Goal: Information Seeking & Learning: Learn about a topic

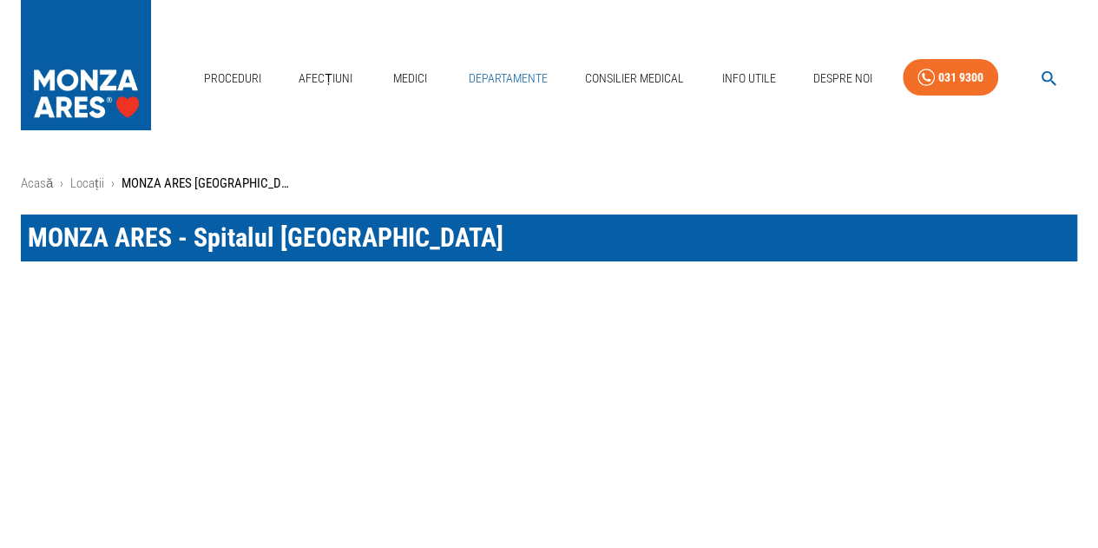
click at [486, 77] on link "Departamente" at bounding box center [508, 79] width 93 height 36
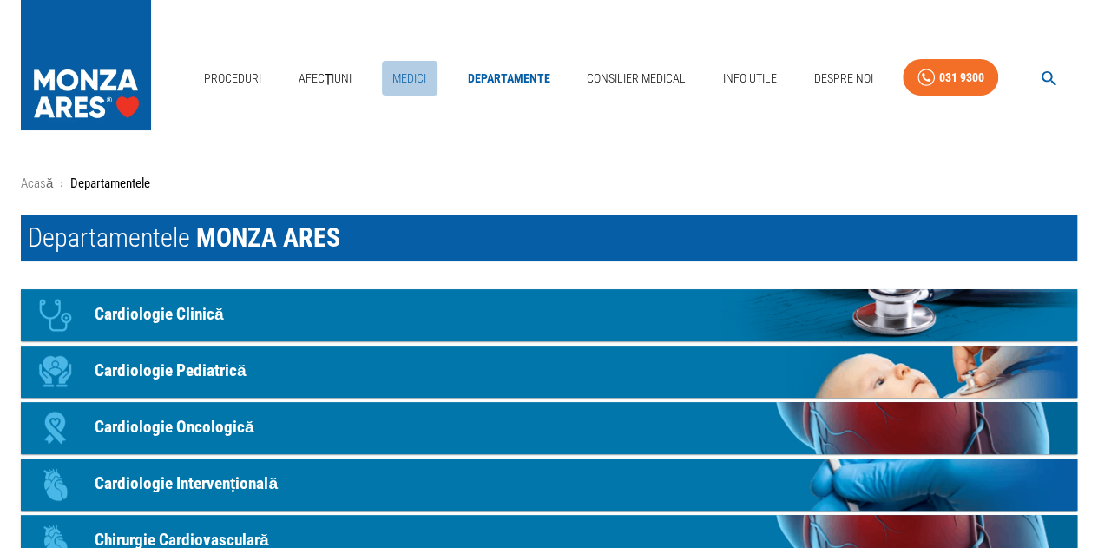
click at [410, 75] on link "Medici" at bounding box center [410, 79] width 56 height 36
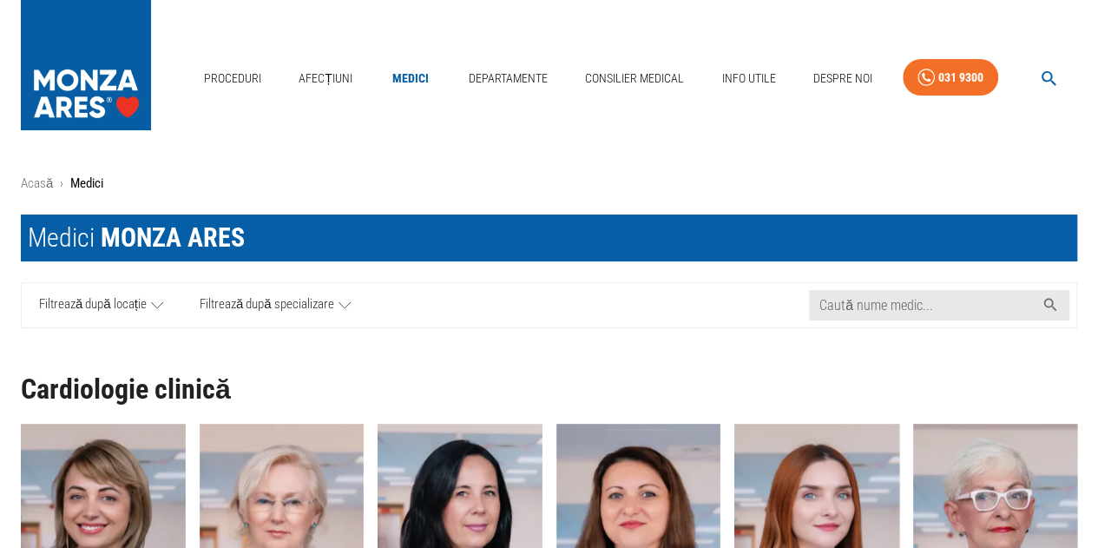
click at [340, 303] on icon at bounding box center [344, 305] width 12 height 22
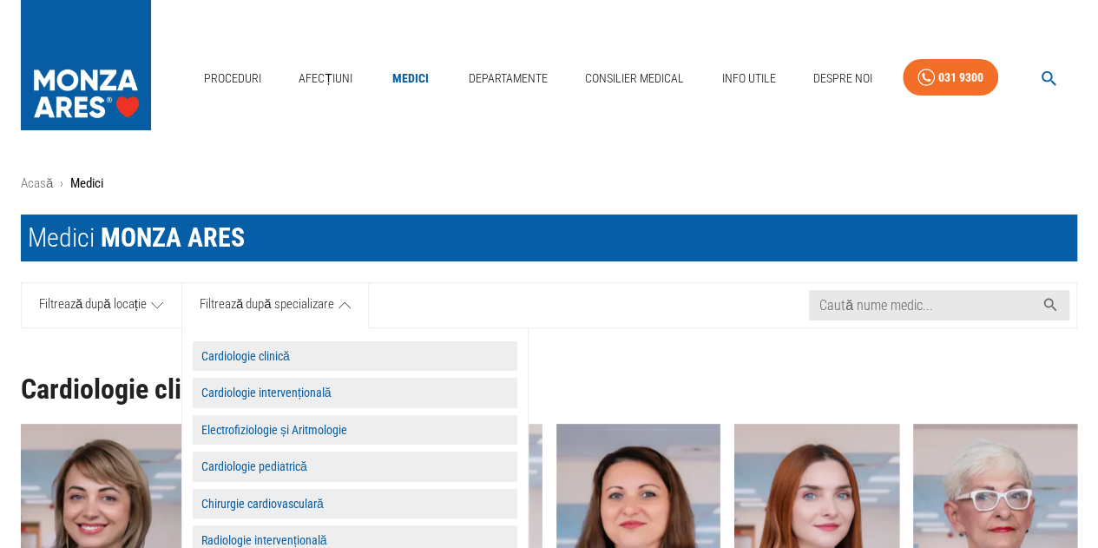
scroll to position [174, 0]
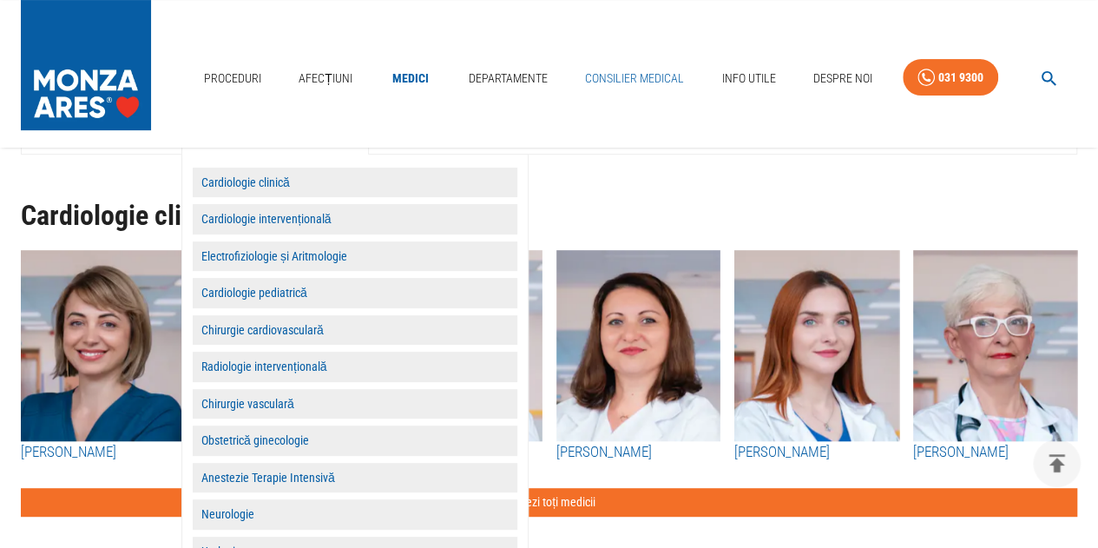
click at [625, 75] on link "Consilier Medical" at bounding box center [634, 79] width 113 height 36
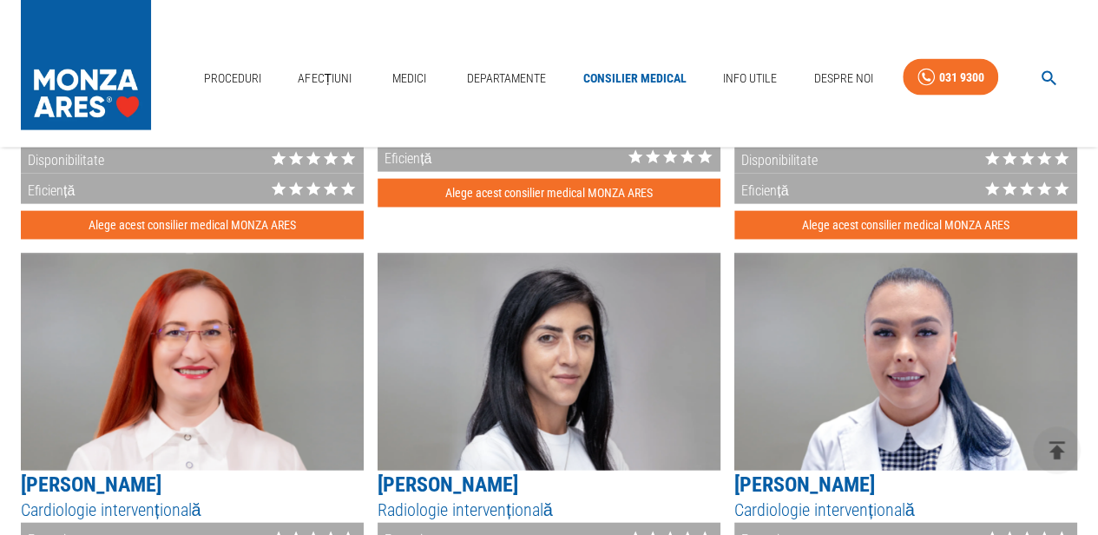
scroll to position [1692, 0]
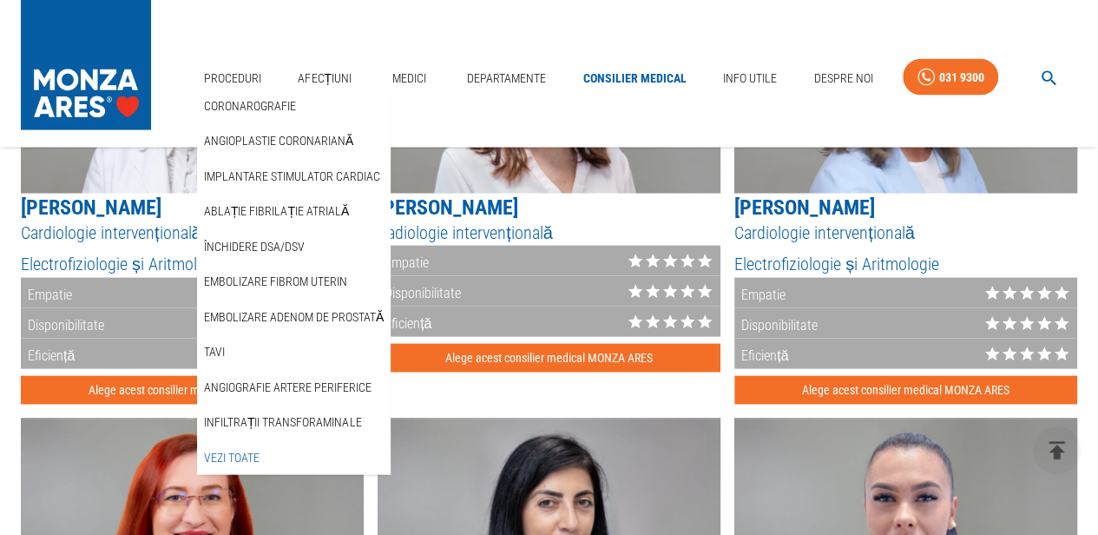
click at [239, 449] on link "Vezi Toate" at bounding box center [231, 457] width 62 height 29
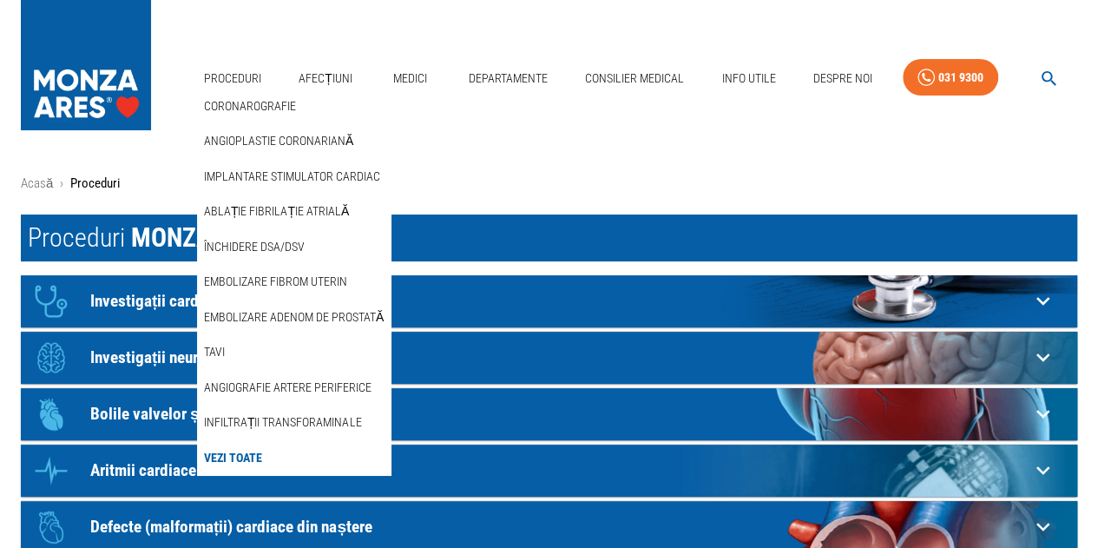
click at [233, 456] on link "Vezi Toate" at bounding box center [232, 457] width 65 height 29
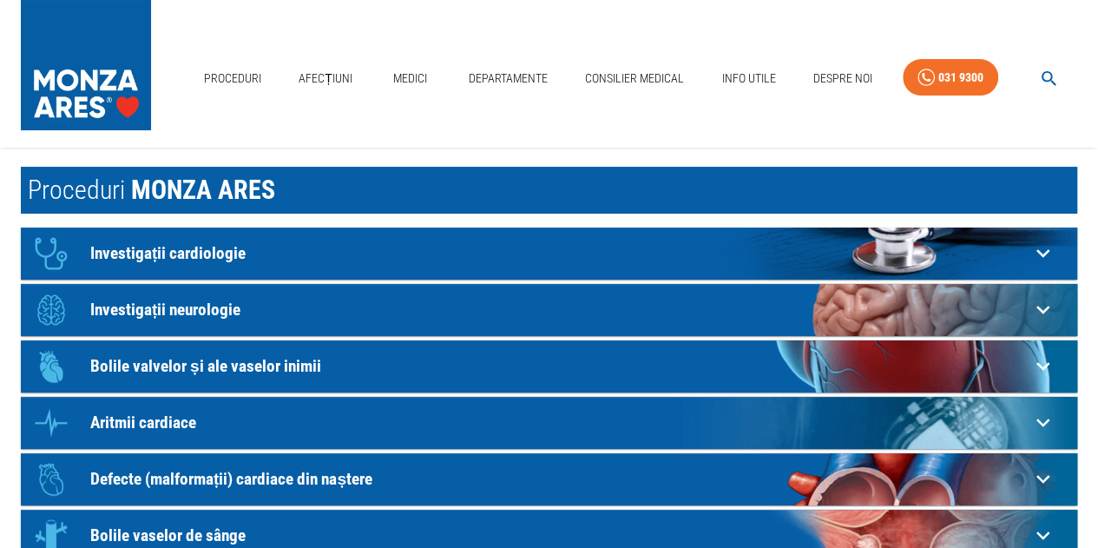
scroll to position [87, 0]
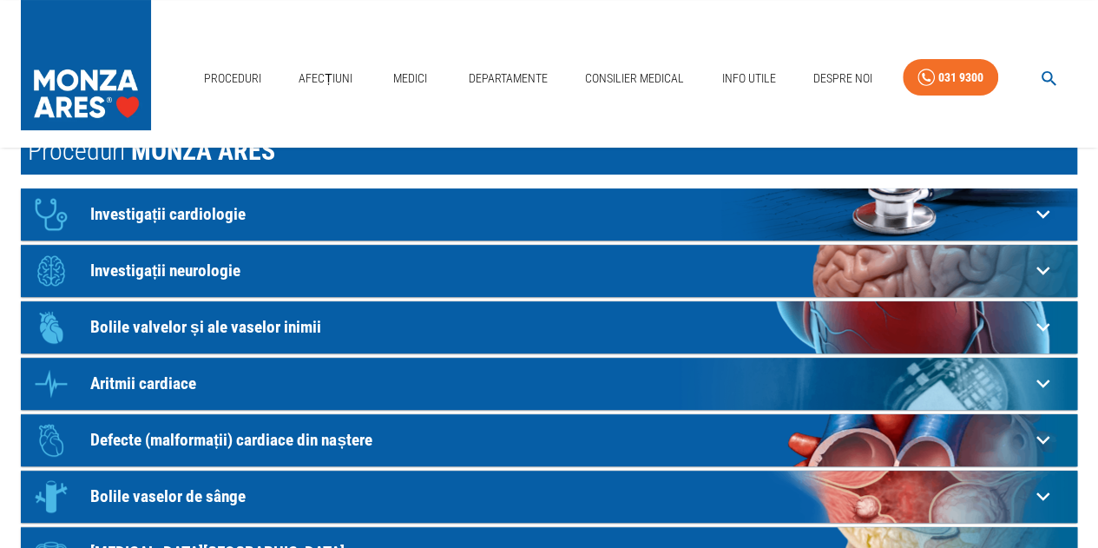
click at [285, 323] on p "Bolile valvelor și ale vaselor inimii" at bounding box center [559, 327] width 939 height 18
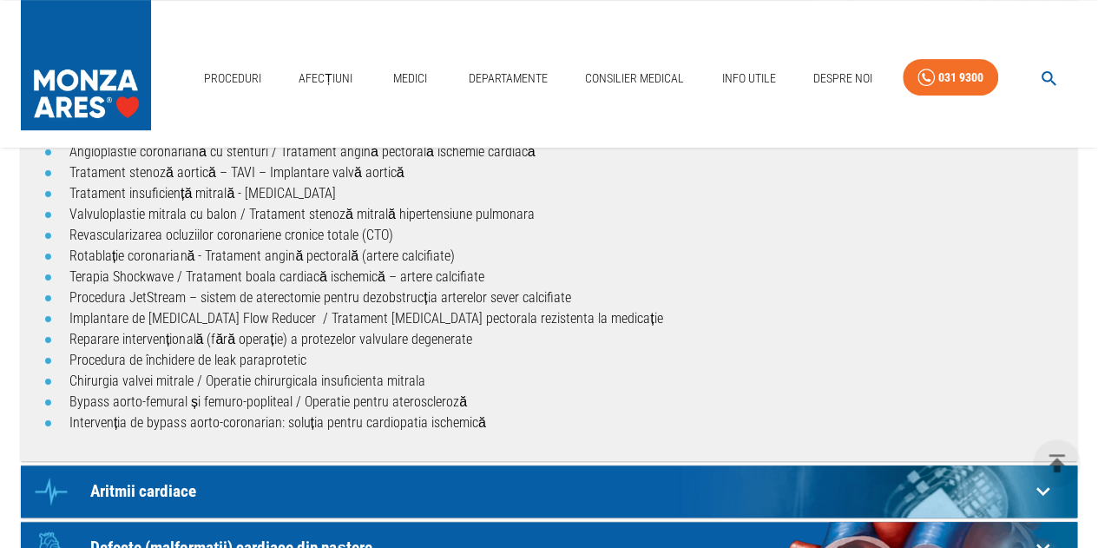
scroll to position [260, 0]
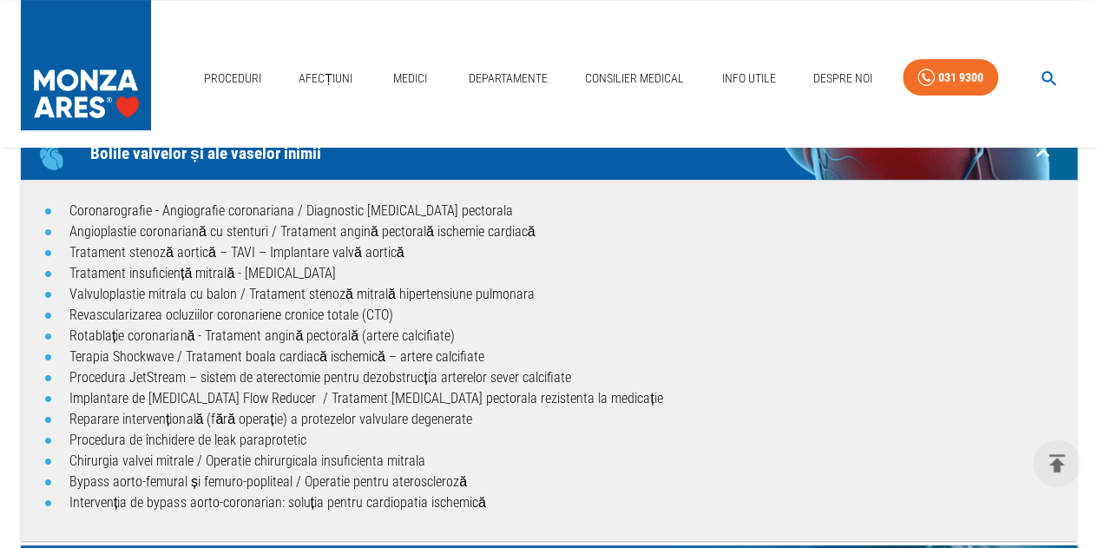
click at [300, 388] on li "Implantare de [MEDICAL_DATA] Flow Reducer / Tratament [MEDICAL_DATA] pectorala …" at bounding box center [566, 398] width 994 height 21
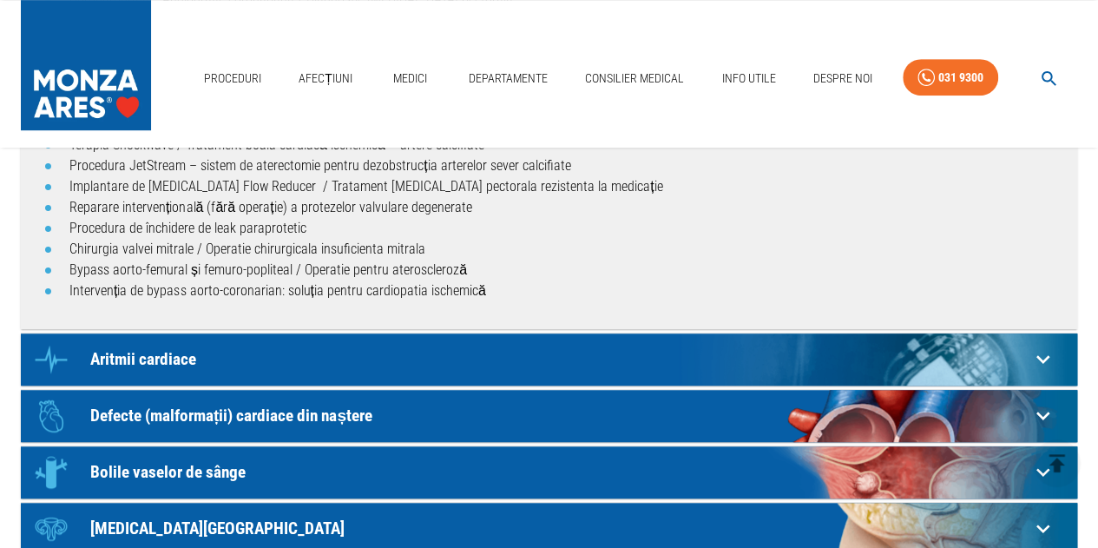
scroll to position [521, 0]
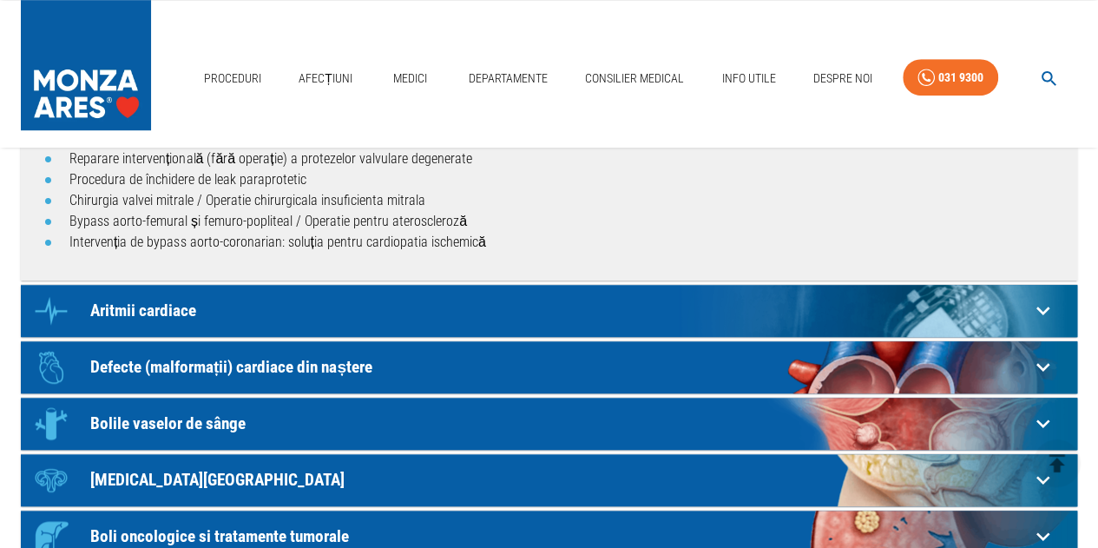
click at [319, 365] on p "Defecte (malformații) cardiace din naștere" at bounding box center [559, 367] width 939 height 18
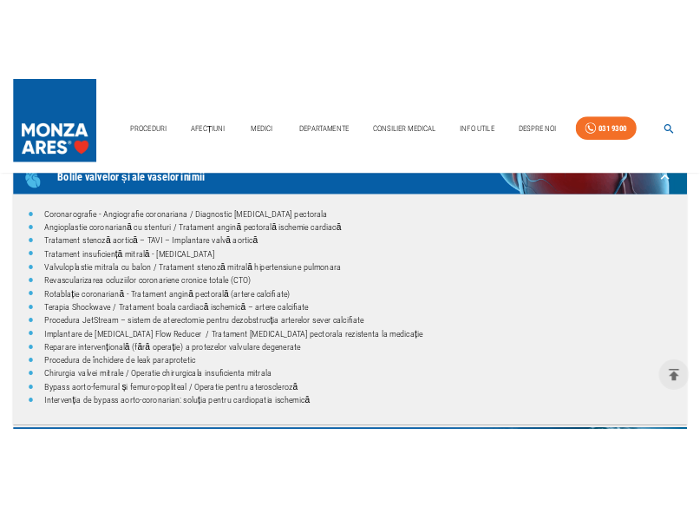
scroll to position [87, 0]
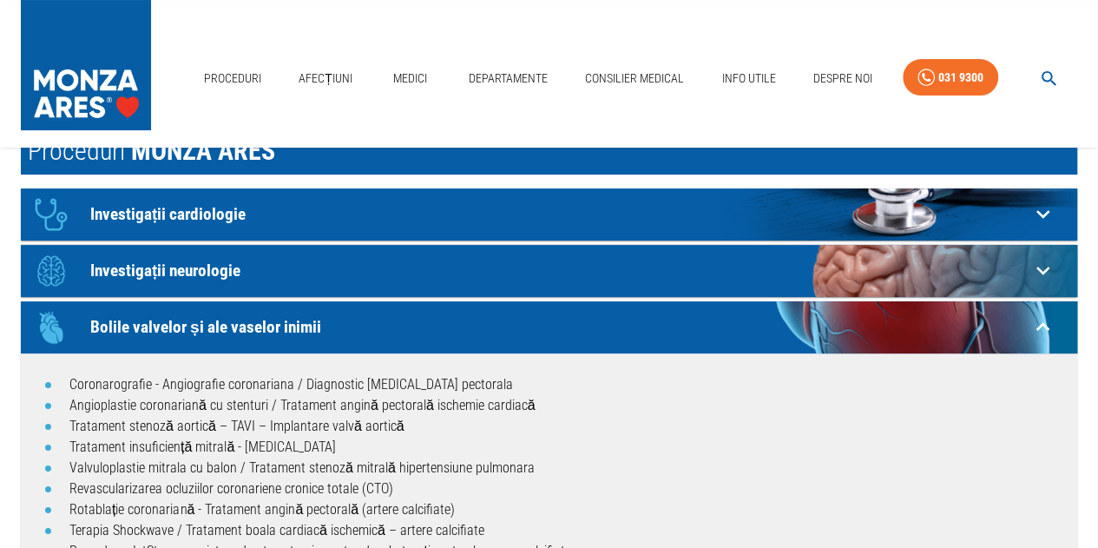
drag, startPoint x: 86, startPoint y: 325, endPoint x: 321, endPoint y: 325, distance: 235.2
click at [321, 325] on div "Icon Bolile valvelor și ale vaselor inimii" at bounding box center [527, 327] width 1004 height 52
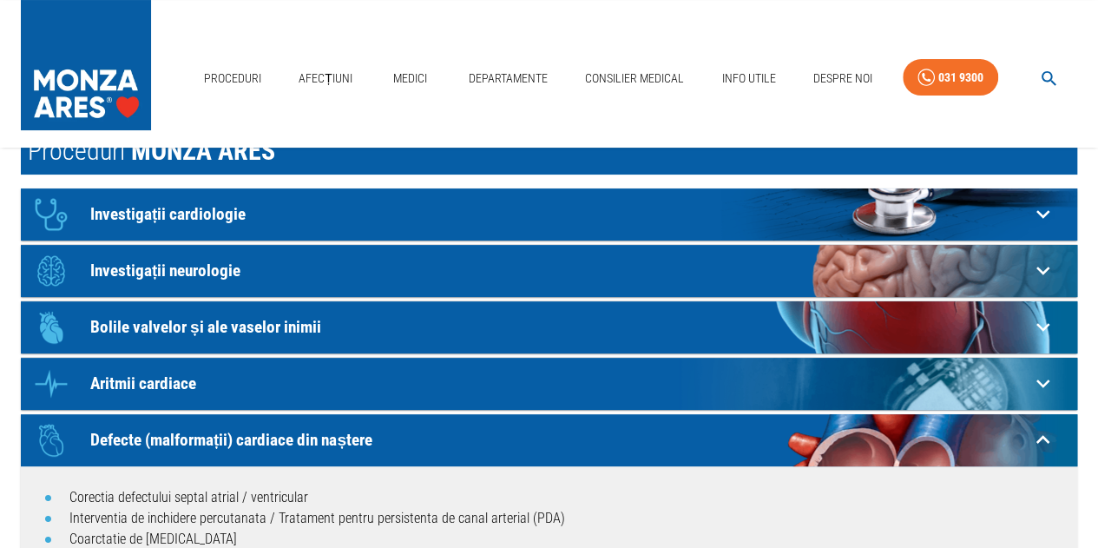
click at [323, 324] on p "Bolile valvelor și ale vaselor inimii" at bounding box center [559, 327] width 939 height 18
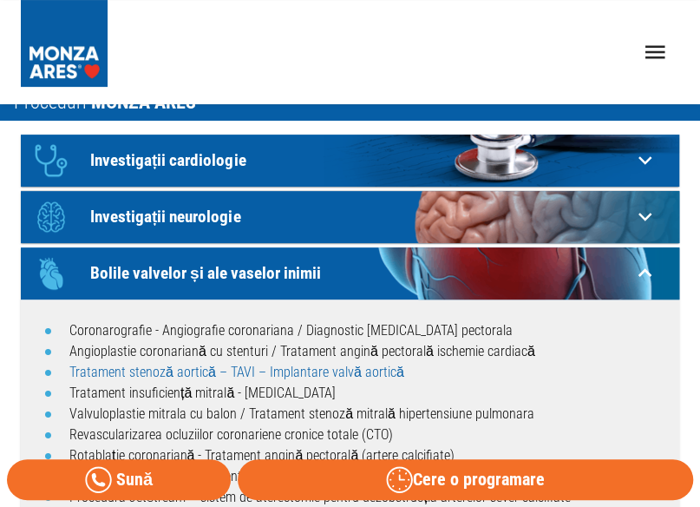
click at [139, 375] on link "Tratament stenoză aortică – TAVI – Implantare valvă aortică" at bounding box center [236, 372] width 335 height 16
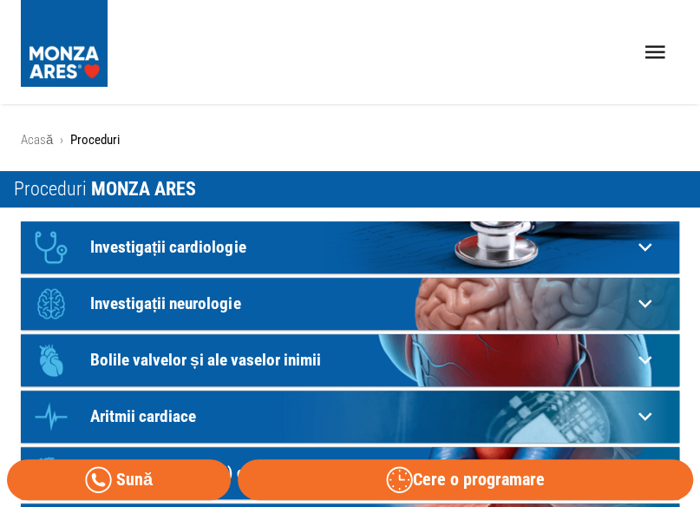
scroll to position [87, 0]
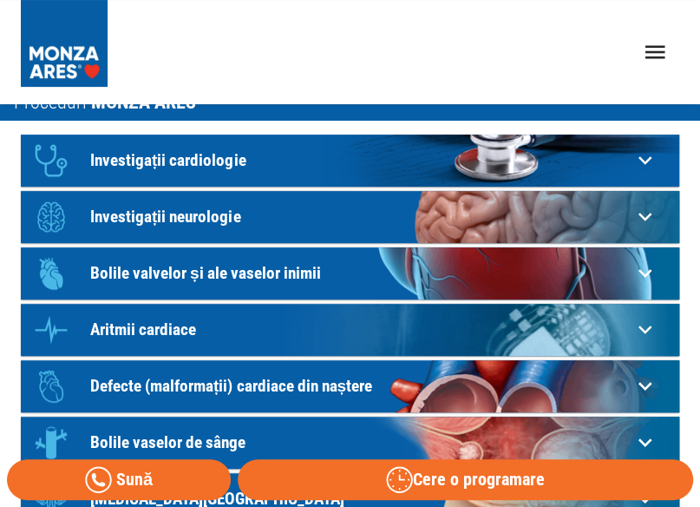
click at [220, 441] on p "Bolile vaselor de sânge" at bounding box center [361, 442] width 542 height 18
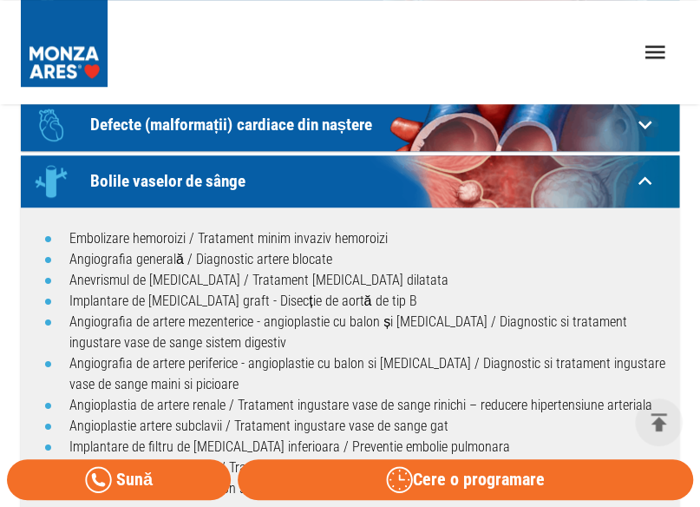
scroll to position [347, 0]
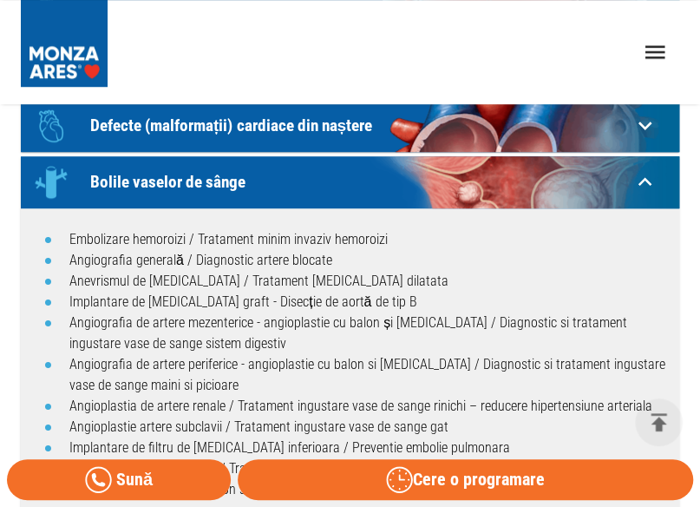
click at [319, 125] on p "Defecte (malformații) cardiace din naștere" at bounding box center [361, 125] width 542 height 18
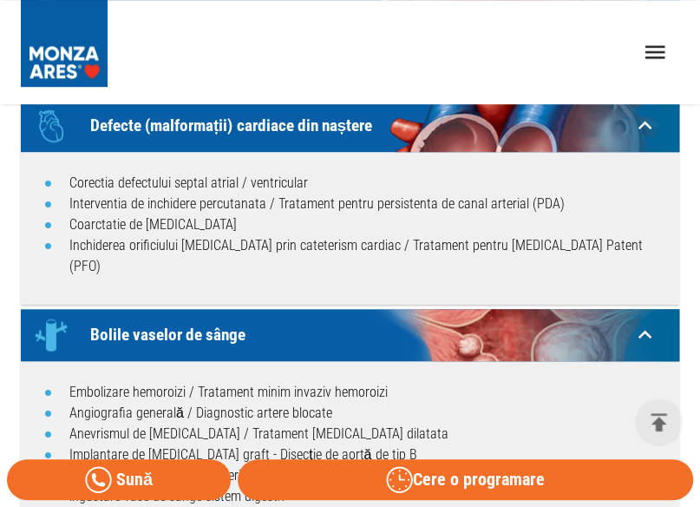
click at [235, 325] on p "Bolile vaselor de sânge" at bounding box center [361, 334] width 542 height 18
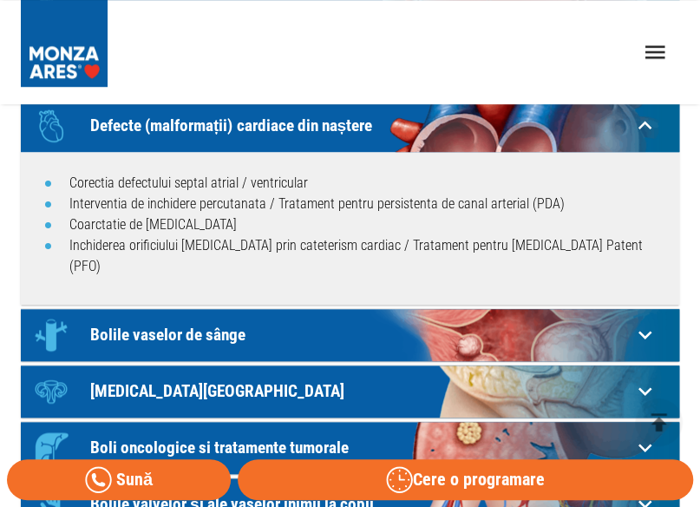
click at [235, 325] on p "Bolile vaselor de sânge" at bounding box center [361, 334] width 542 height 18
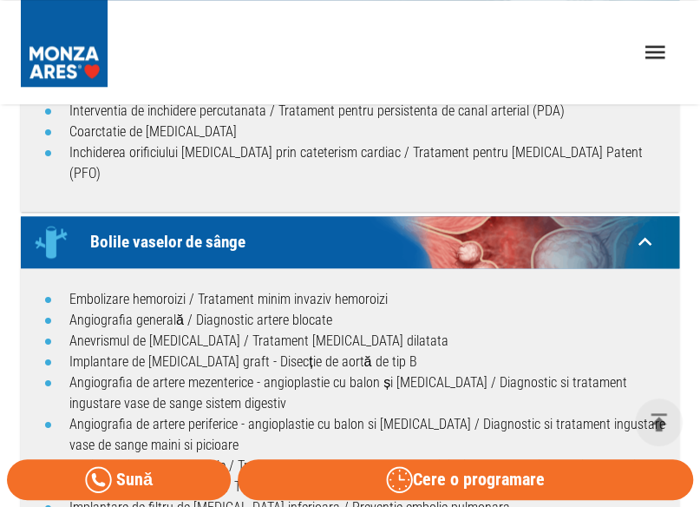
scroll to position [521, 0]
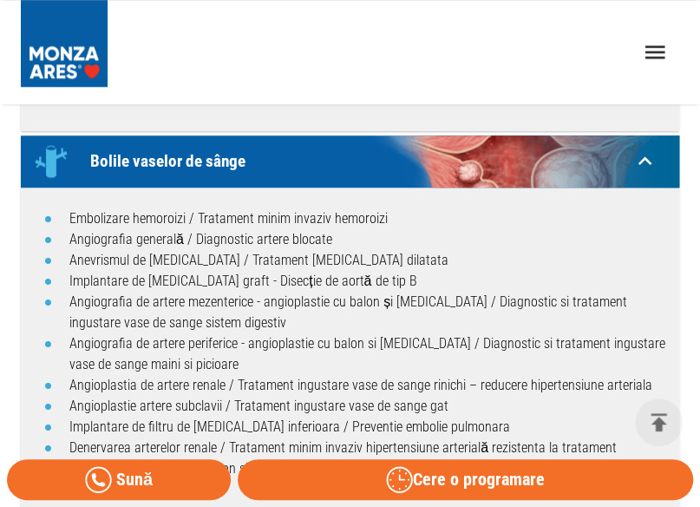
click at [172, 417] on li "Implantare de filtru de [MEDICAL_DATA] inferioara / Preventie embolie pulmonara" at bounding box center [367, 427] width 596 height 21
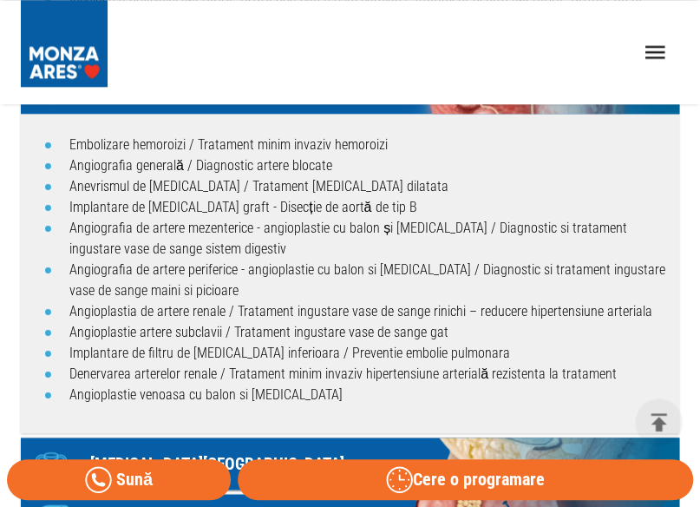
scroll to position [781, 0]
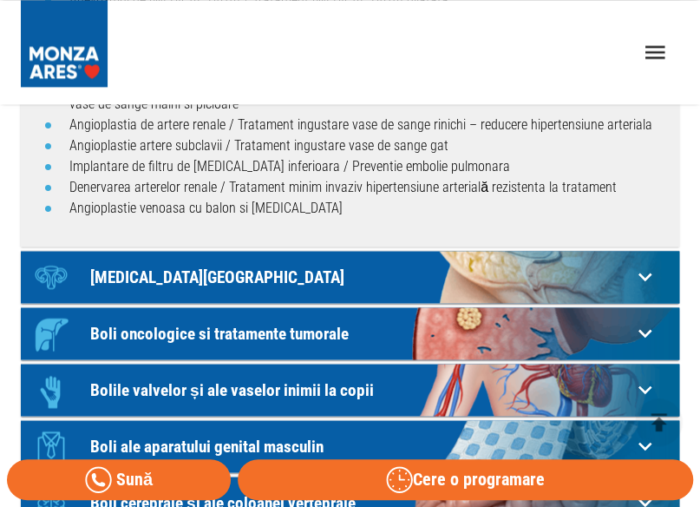
click at [240, 324] on p "Boli oncologice si tratamente tumorale" at bounding box center [361, 333] width 542 height 18
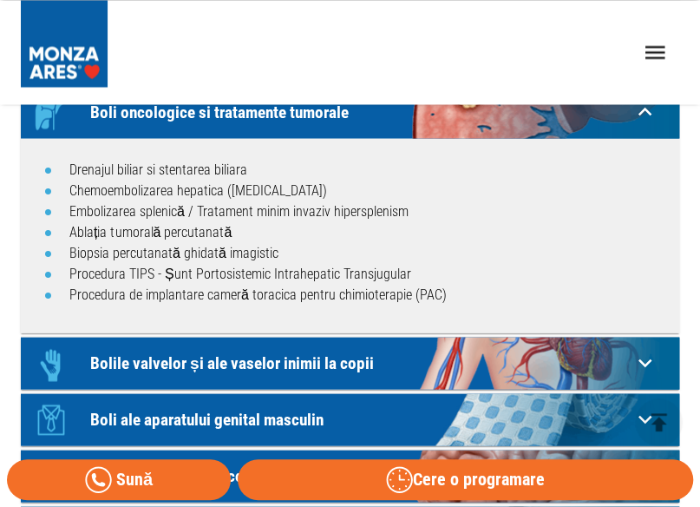
scroll to position [1041, 0]
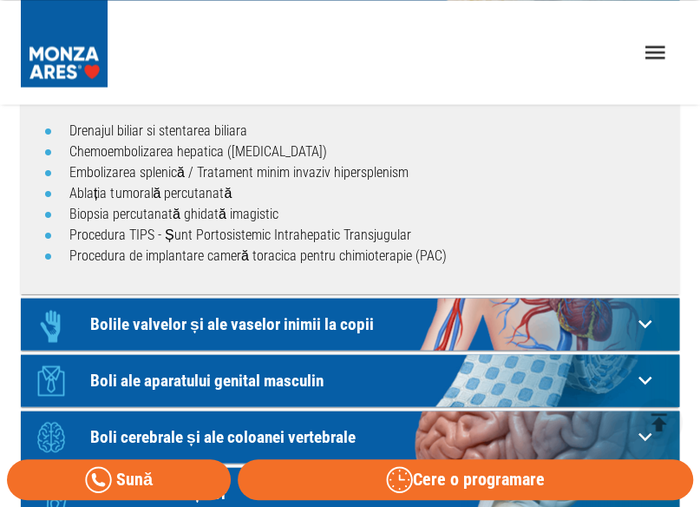
click at [308, 314] on p "Bolile valvelor și ale vaselor inimii la copii" at bounding box center [361, 323] width 542 height 18
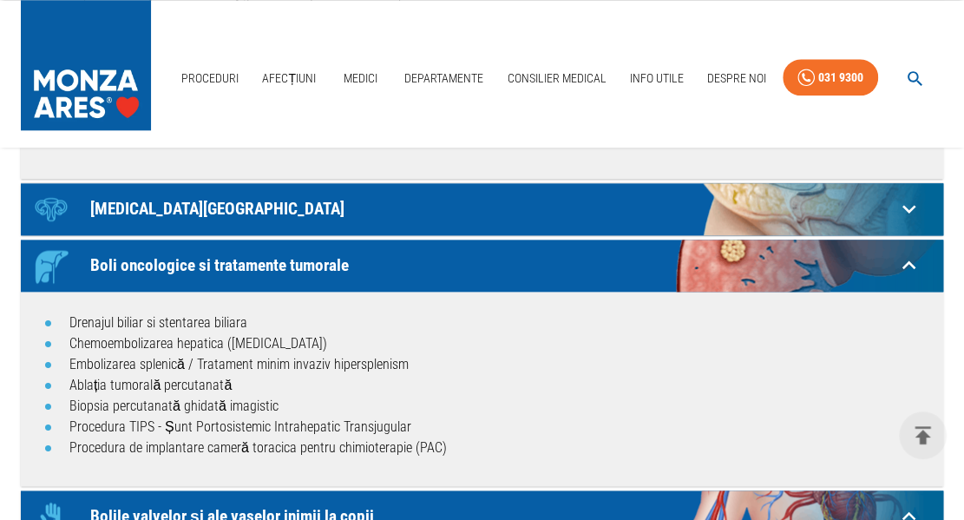
scroll to position [301, 0]
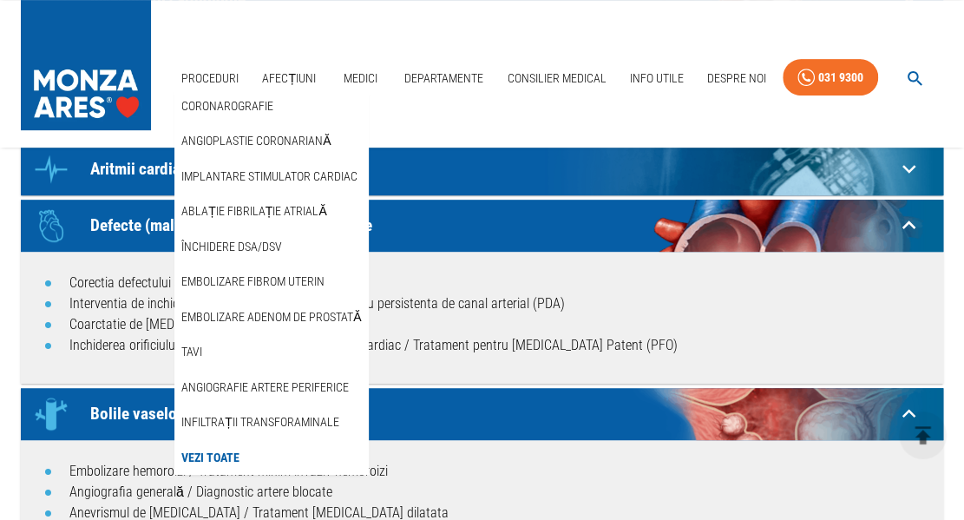
click at [221, 452] on link "Vezi Toate" at bounding box center [210, 457] width 65 height 29
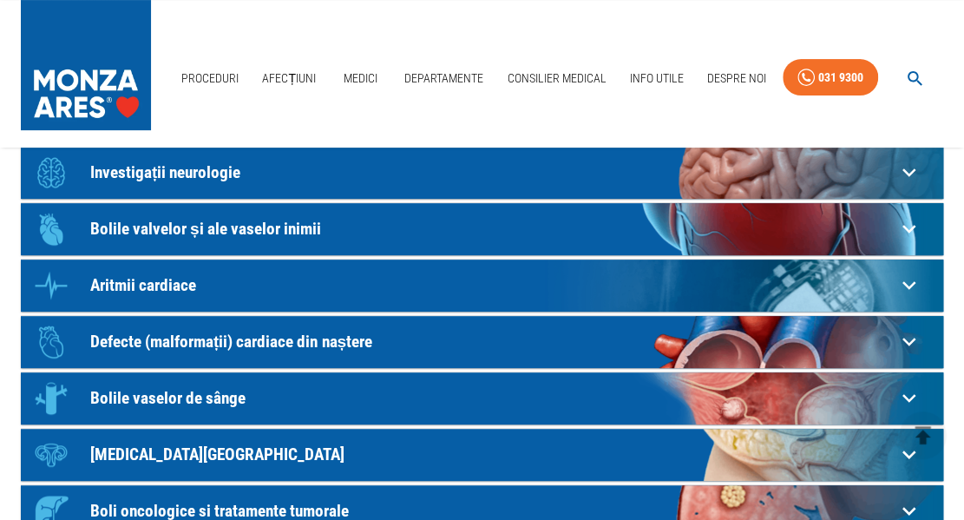
scroll to position [0, 0]
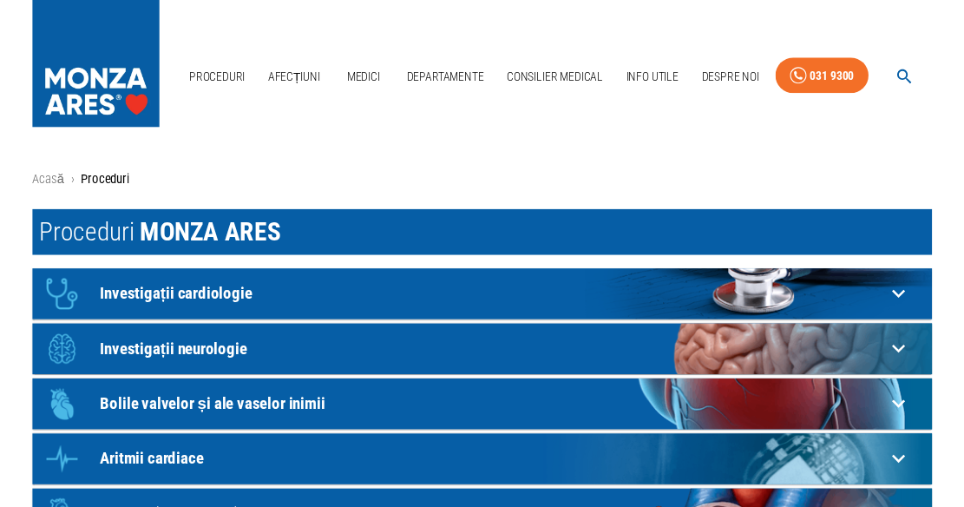
scroll to position [1692, 0]
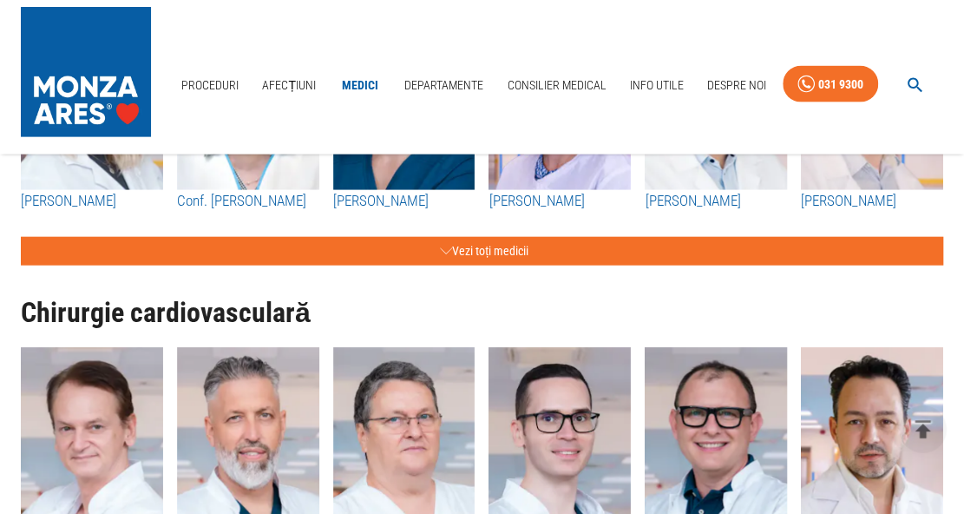
scroll to position [174, 0]
